Goal: Task Accomplishment & Management: Manage account settings

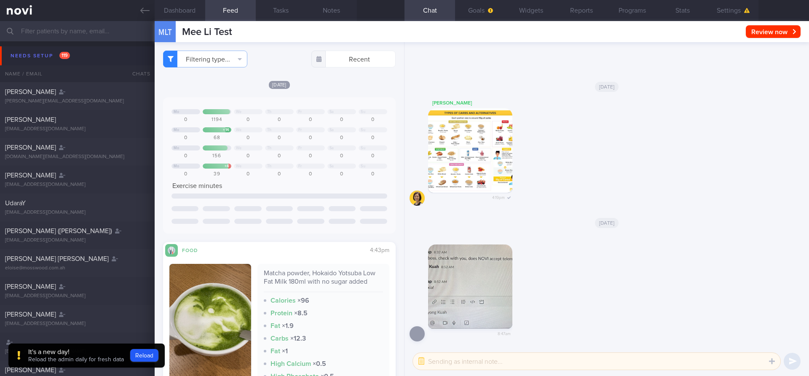
select select "9"
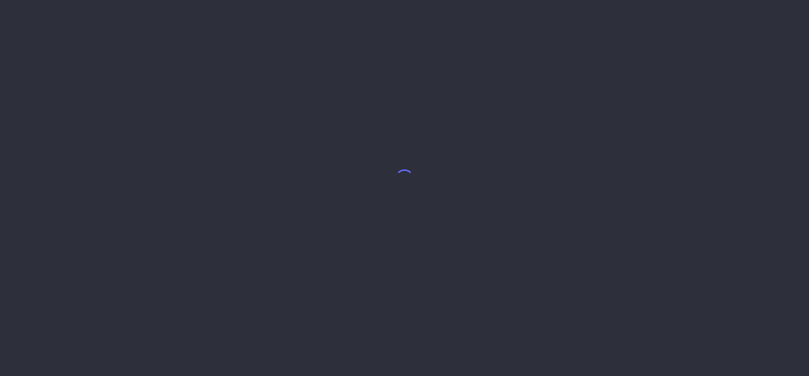
select select "9"
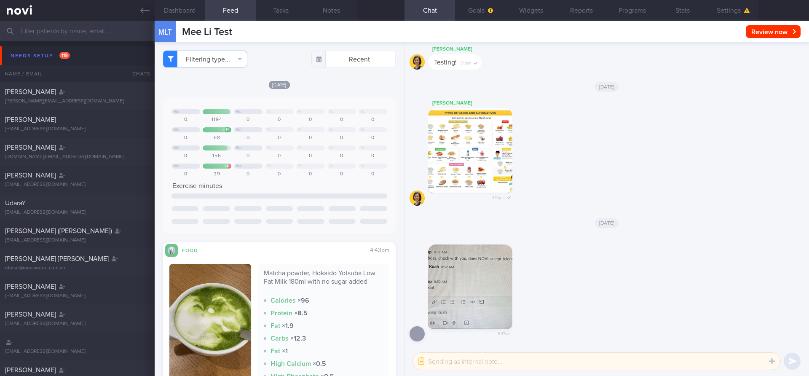
click at [99, 29] on input "text" at bounding box center [404, 31] width 809 height 20
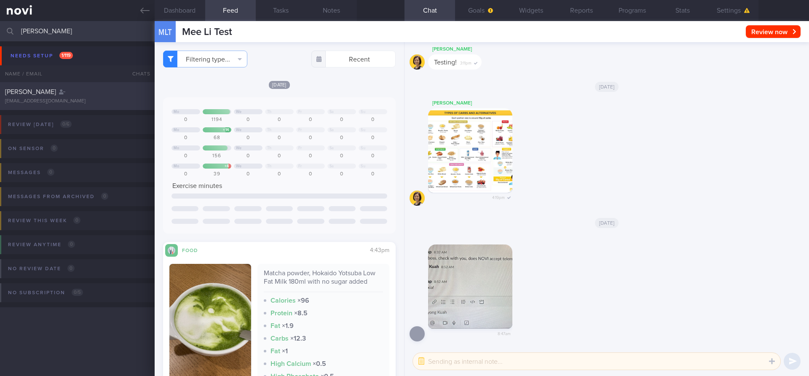
type input "GAURAV TRIVED"
click at [89, 89] on div "GAURAV TRIVEDI" at bounding box center [76, 92] width 142 height 8
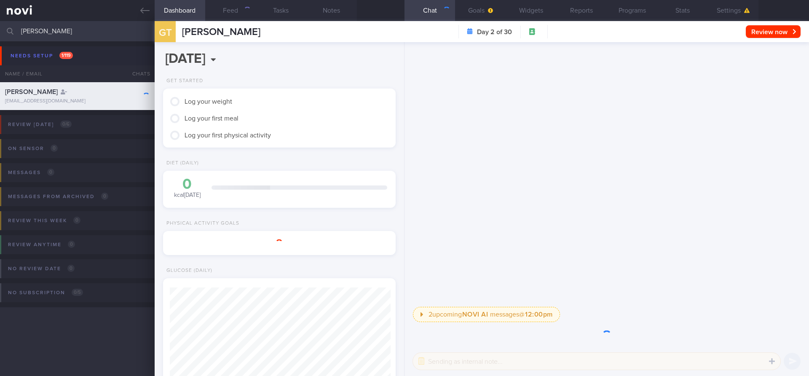
scroll to position [109, 218]
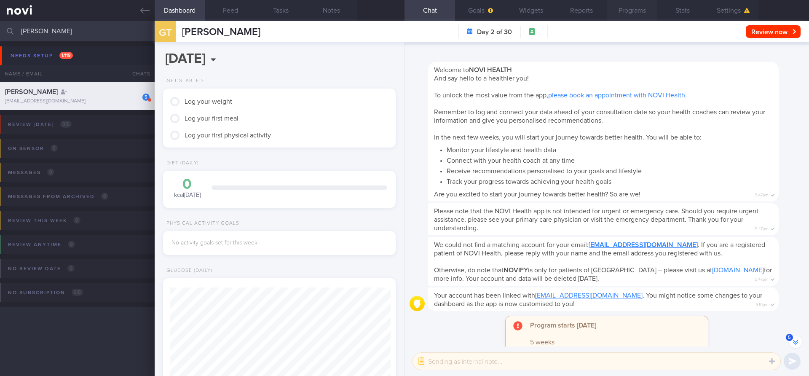
click at [629, 7] on button "Programs" at bounding box center [632, 10] width 51 height 21
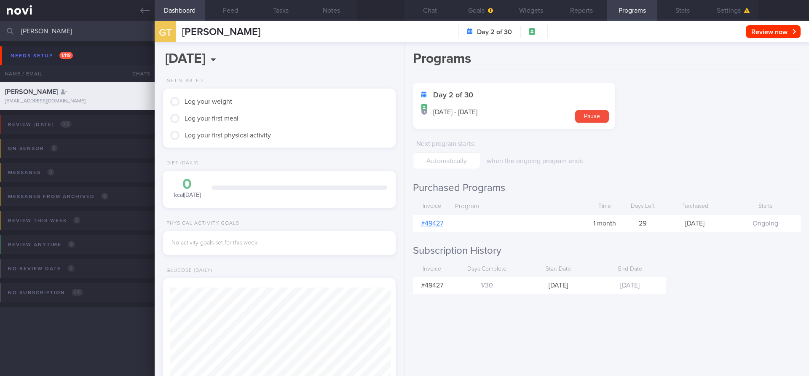
scroll to position [-225, 0]
click at [770, 292] on div "Programs Day 2 of 30 14 Oct - 12 Nov Pause Next program starts : when the ongoi…" at bounding box center [607, 209] width 405 height 334
click at [455, 164] on input "text" at bounding box center [446, 160] width 67 height 17
click at [476, 150] on div "Next program starts :" at bounding box center [446, 152] width 67 height 34
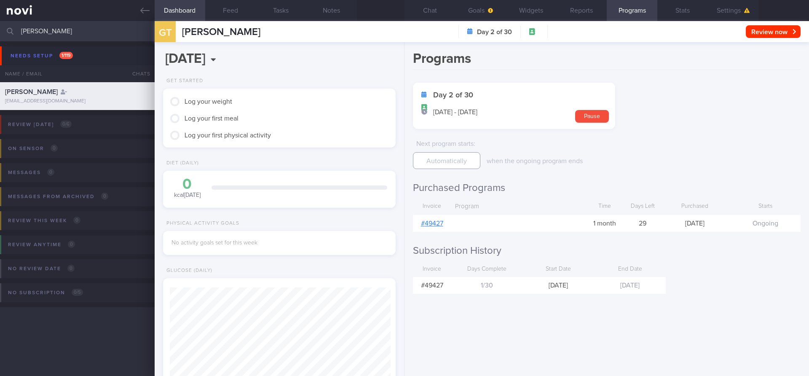
click at [459, 155] on input "text" at bounding box center [446, 160] width 67 height 17
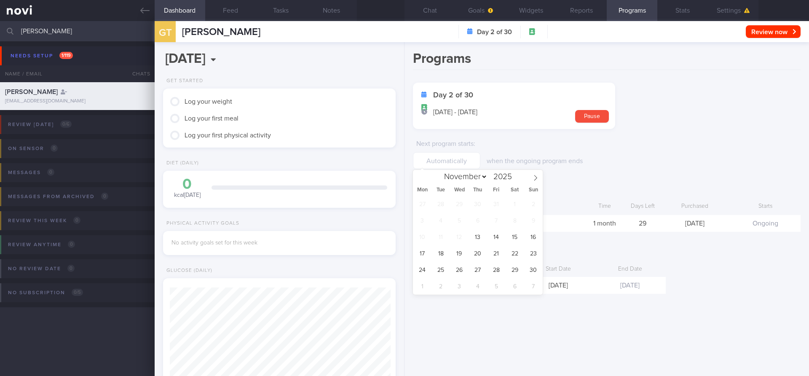
click at [477, 148] on label "Next program starts :" at bounding box center [446, 144] width 61 height 8
click at [465, 157] on input "text" at bounding box center [446, 160] width 67 height 17
click at [512, 267] on span "29" at bounding box center [515, 270] width 16 height 16
type input "29 Nov 2025"
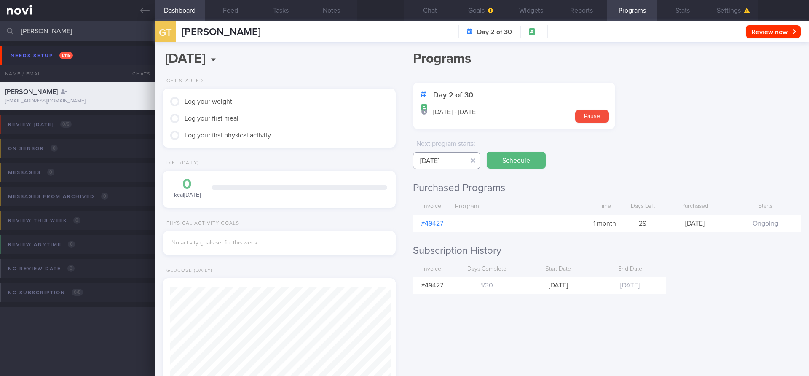
click at [449, 159] on input "29 Nov 2025" at bounding box center [446, 160] width 67 height 17
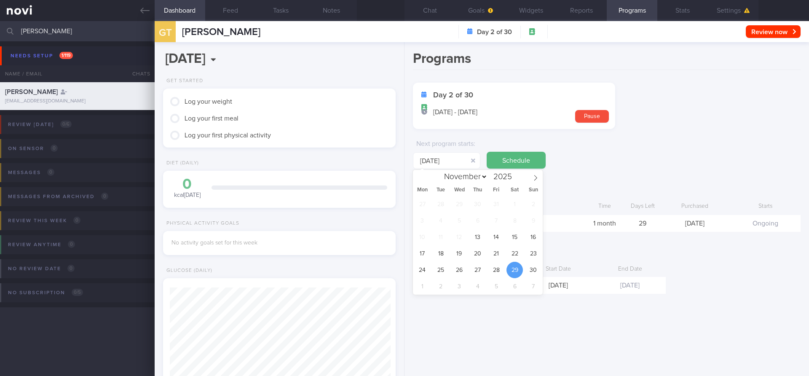
click at [510, 120] on div "Day 2 of 30 14 Oct - 12 Nov Pause" at bounding box center [514, 106] width 202 height 46
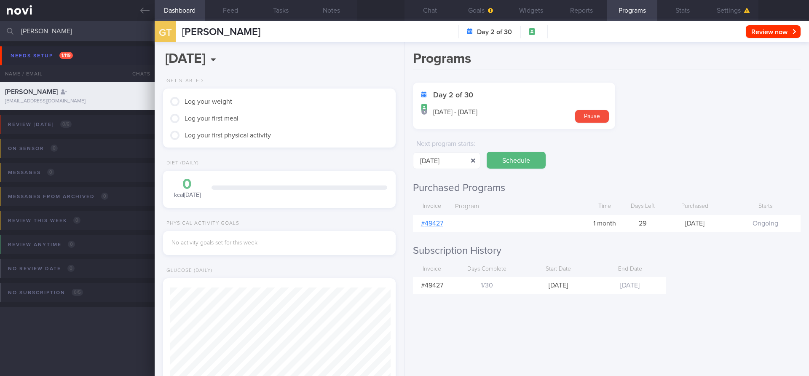
click at [472, 162] on button "button" at bounding box center [473, 160] width 15 height 15
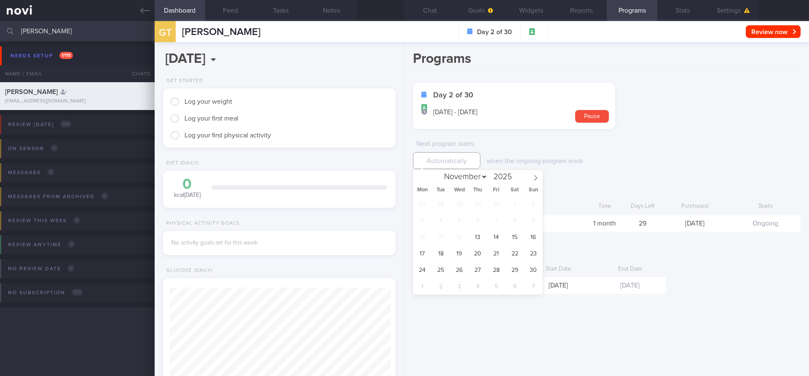
click at [466, 165] on input "text" at bounding box center [446, 160] width 67 height 17
click at [520, 158] on p "when the ongoing program ends" at bounding box center [555, 161] width 137 height 8
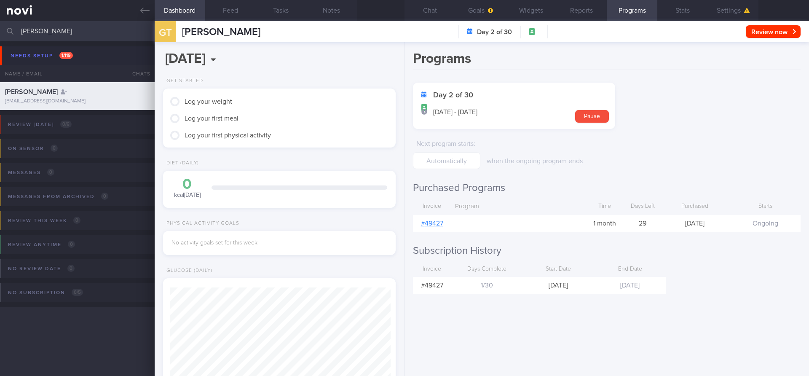
click at [467, 112] on span "14 Oct - 12 Nov" at bounding box center [455, 112] width 44 height 8
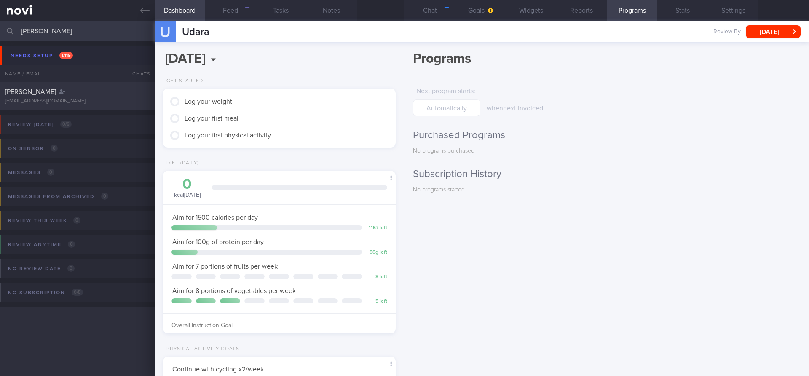
scroll to position [110, 221]
click at [452, 106] on input "text" at bounding box center [446, 107] width 67 height 17
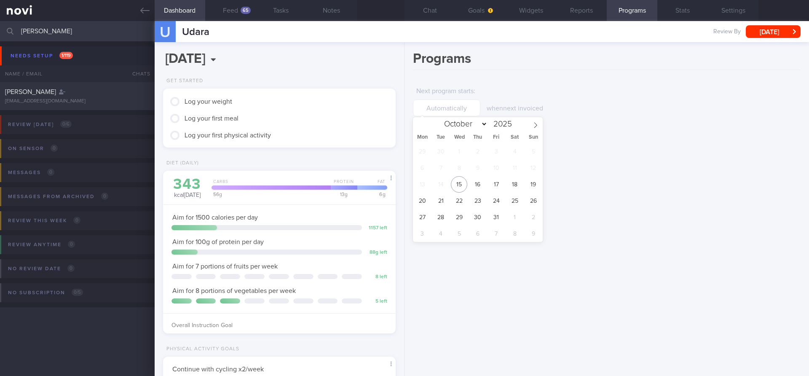
click at [529, 96] on div "when next invoiced" at bounding box center [555, 98] width 137 height 30
click at [460, 107] on input "text" at bounding box center [446, 107] width 67 height 17
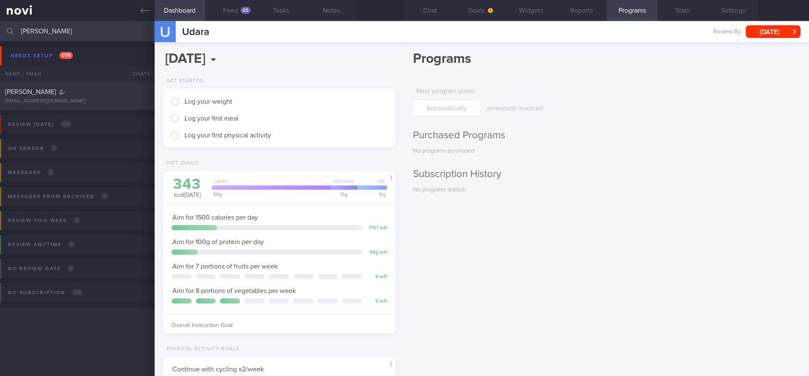
click at [459, 98] on div "Next program starts :" at bounding box center [446, 100] width 67 height 34
